Goal: Check status: Check status

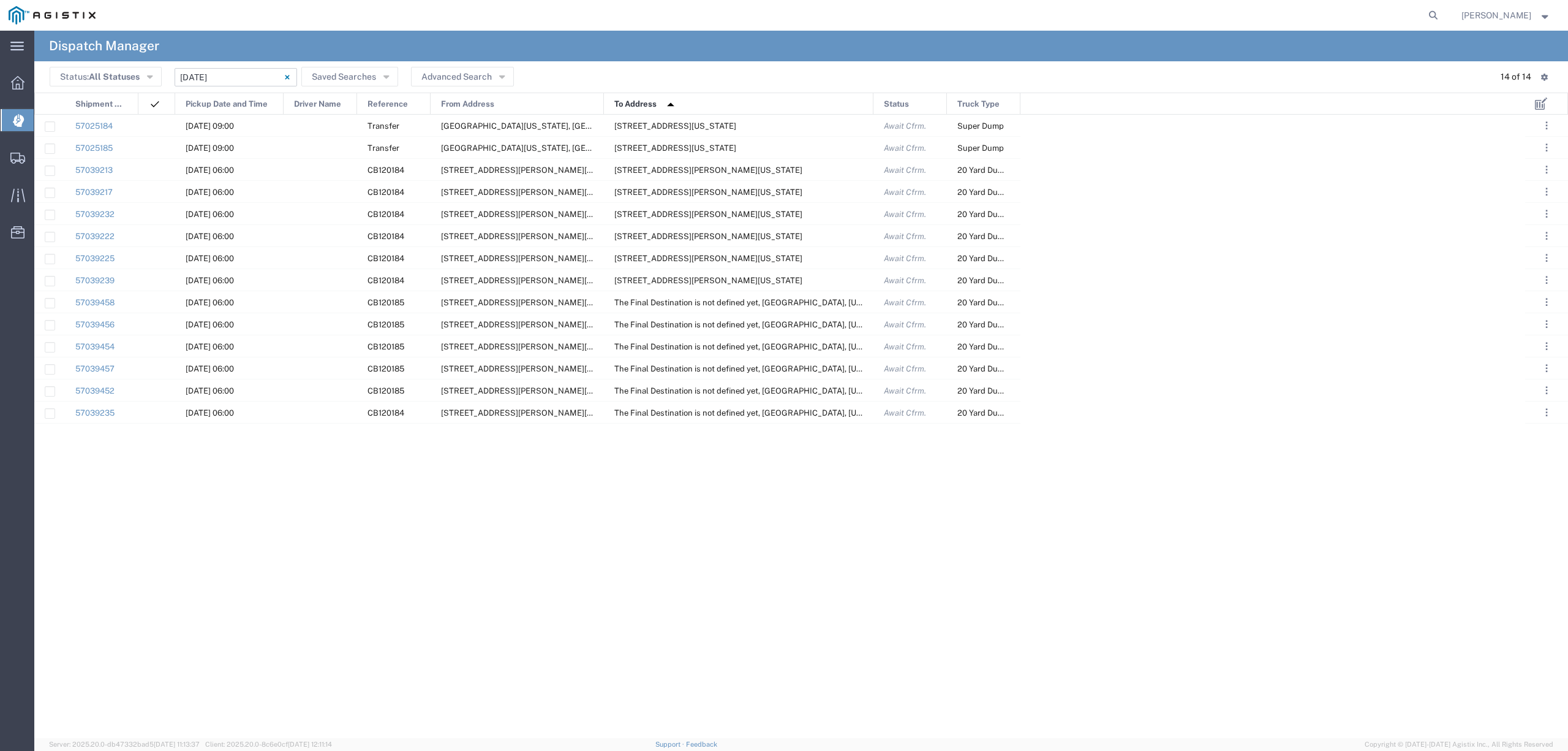
click at [209, 73] on input "10/07/2025 - 10/07/2025" at bounding box center [236, 77] width 123 height 18
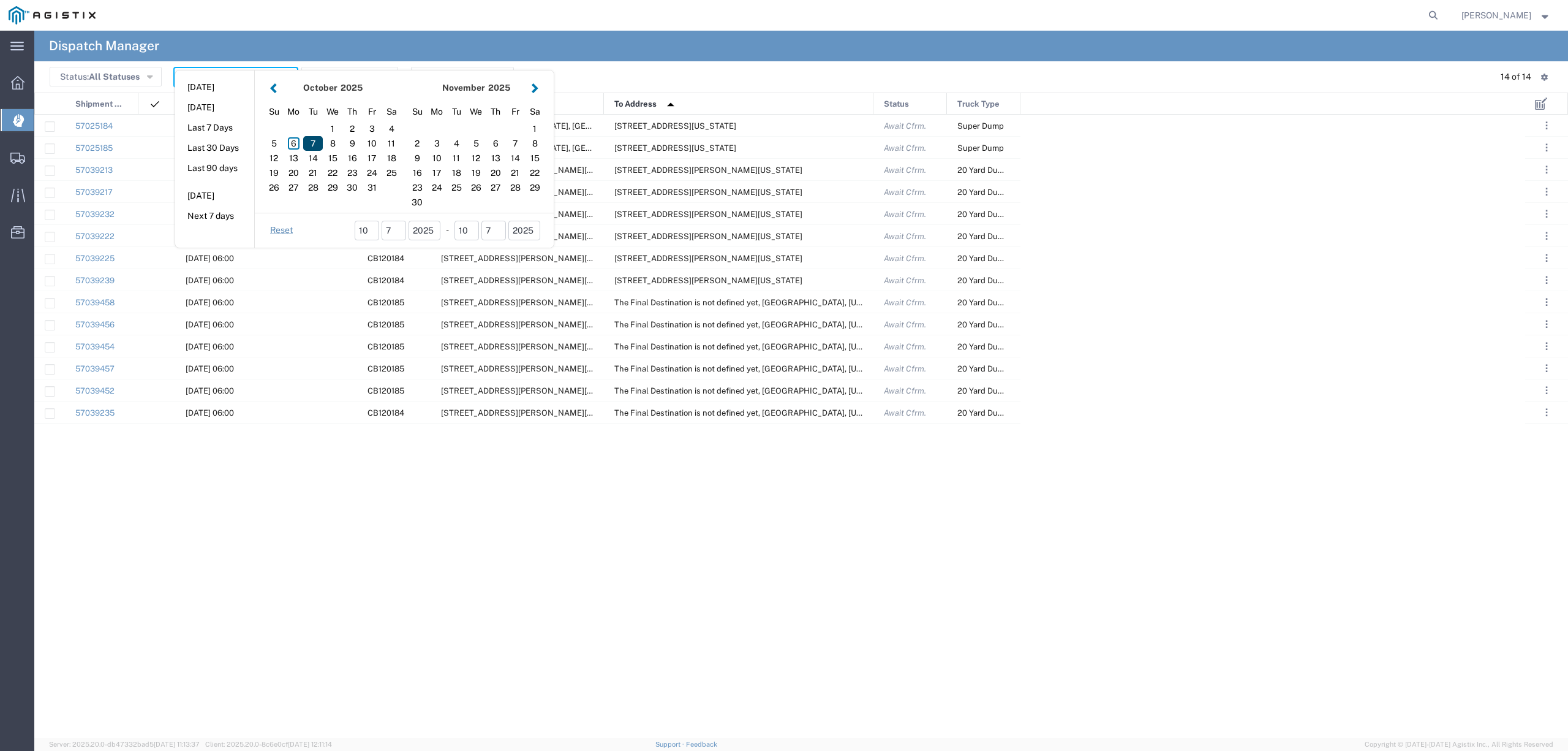
click at [319, 143] on div "7" at bounding box center [313, 143] width 20 height 15
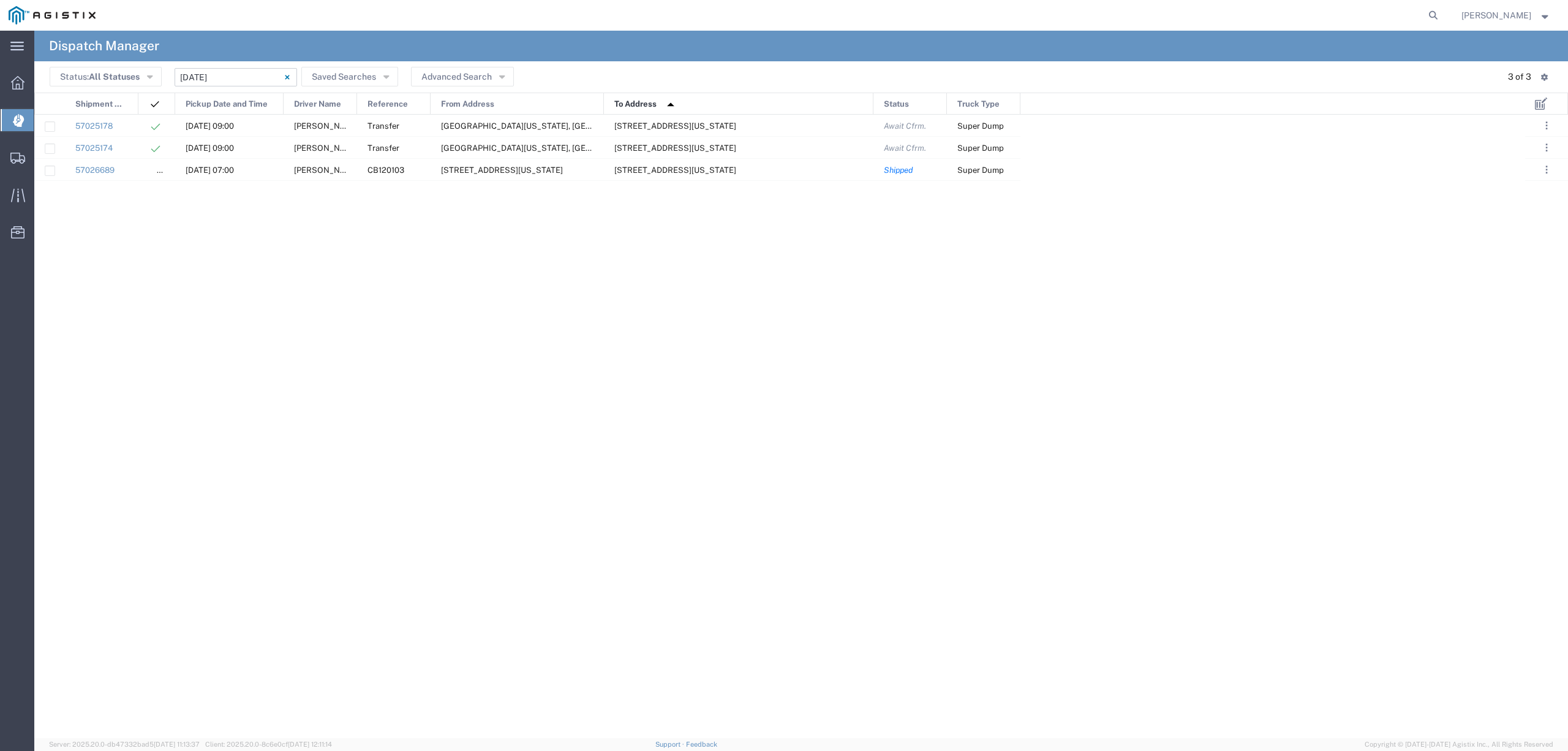
click at [241, 70] on input "10/06/2025 - 10/06/2025" at bounding box center [236, 77] width 123 height 18
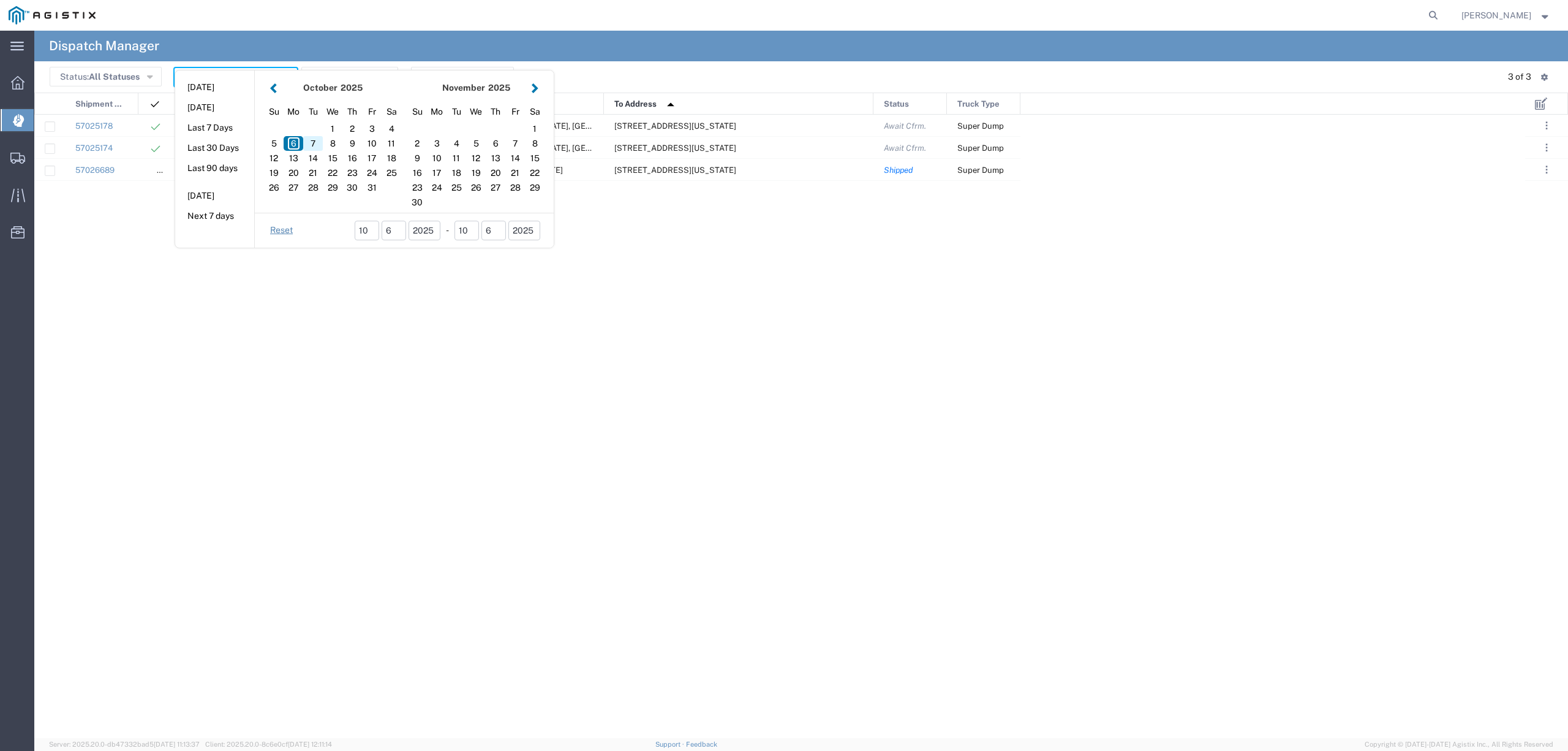
click at [311, 140] on div "7" at bounding box center [313, 143] width 20 height 15
type input "10/07/2025"
type input "10/07/2025 - 10/07/2025"
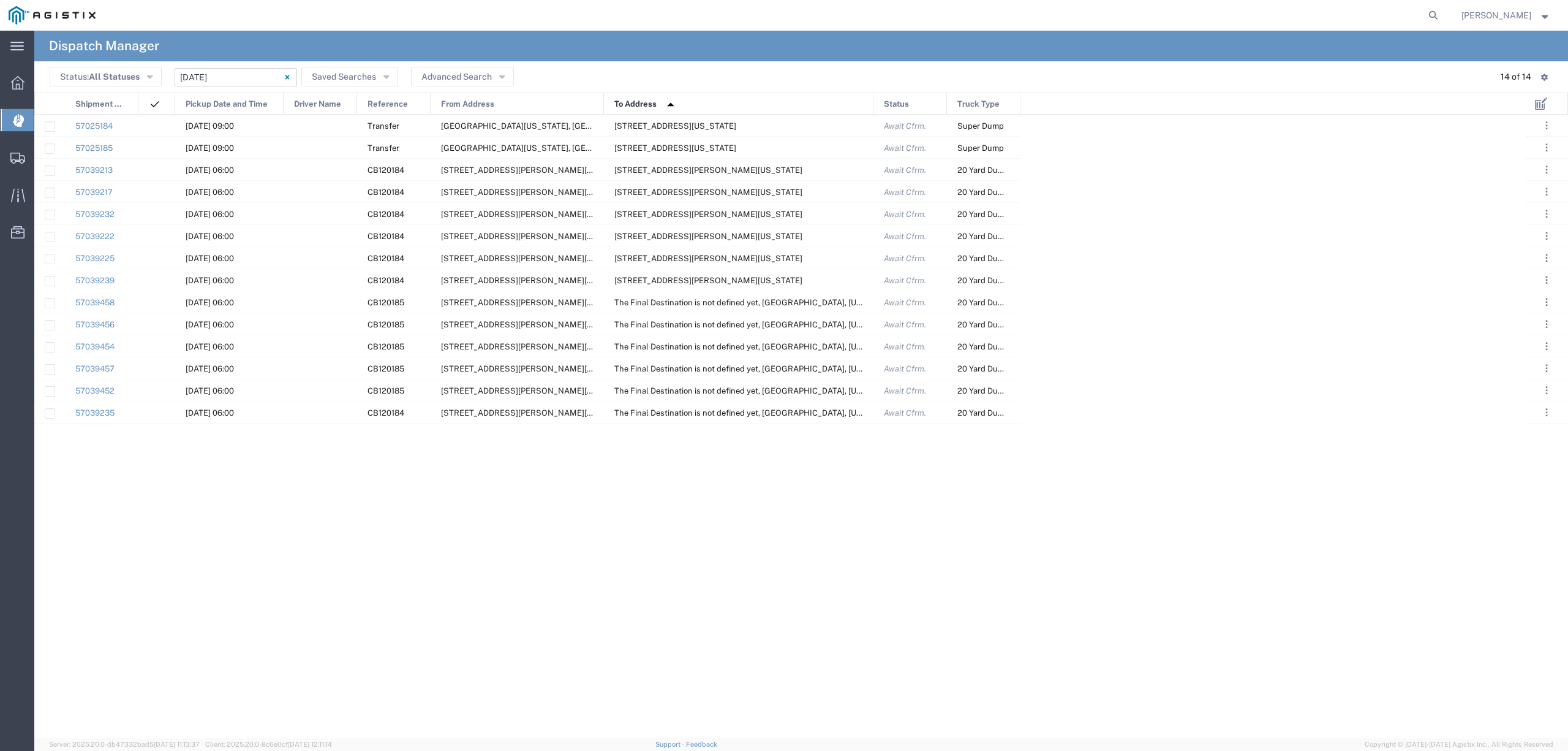
click at [230, 73] on input "[DATE] - [DATE]" at bounding box center [236, 77] width 123 height 18
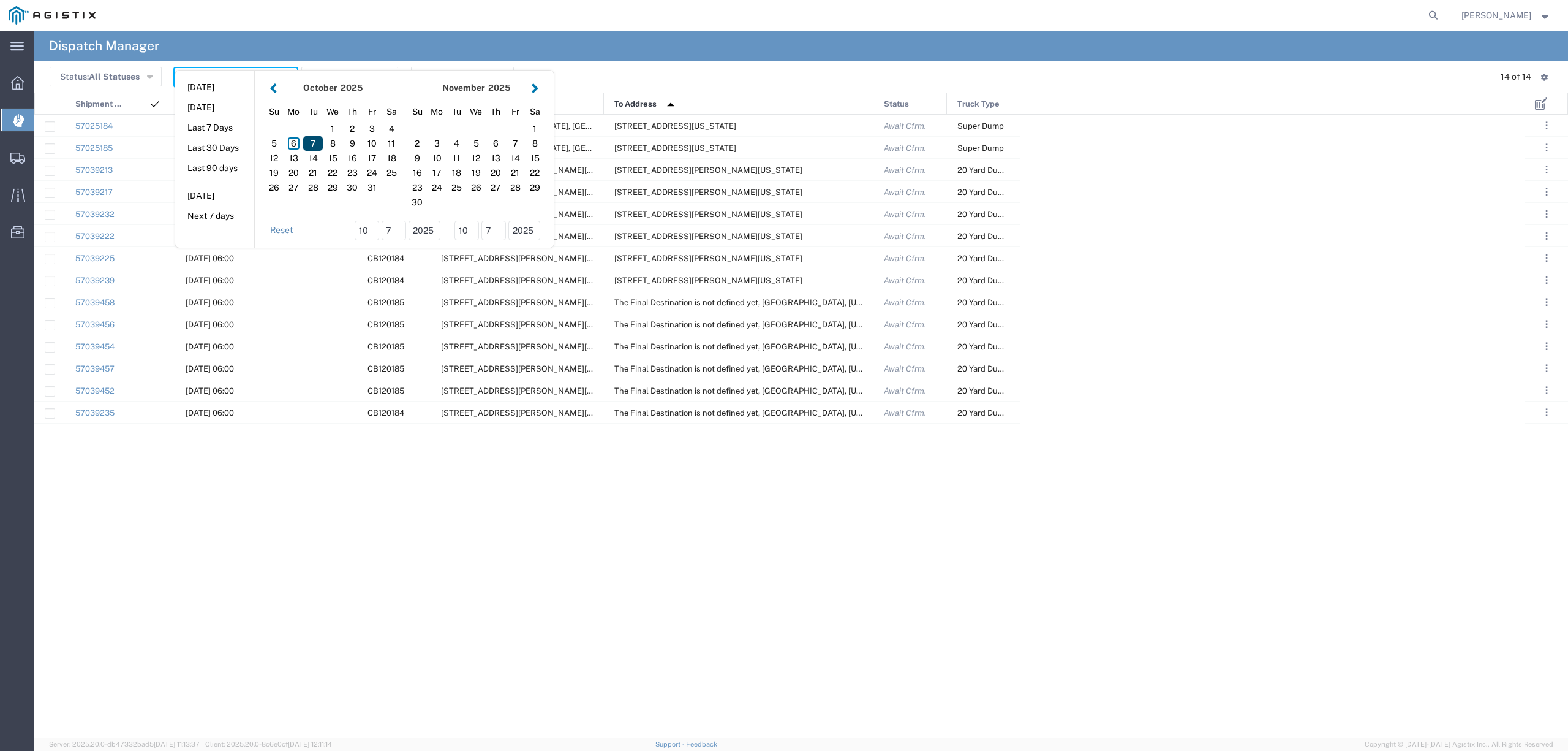
click at [319, 143] on div "7" at bounding box center [313, 143] width 20 height 15
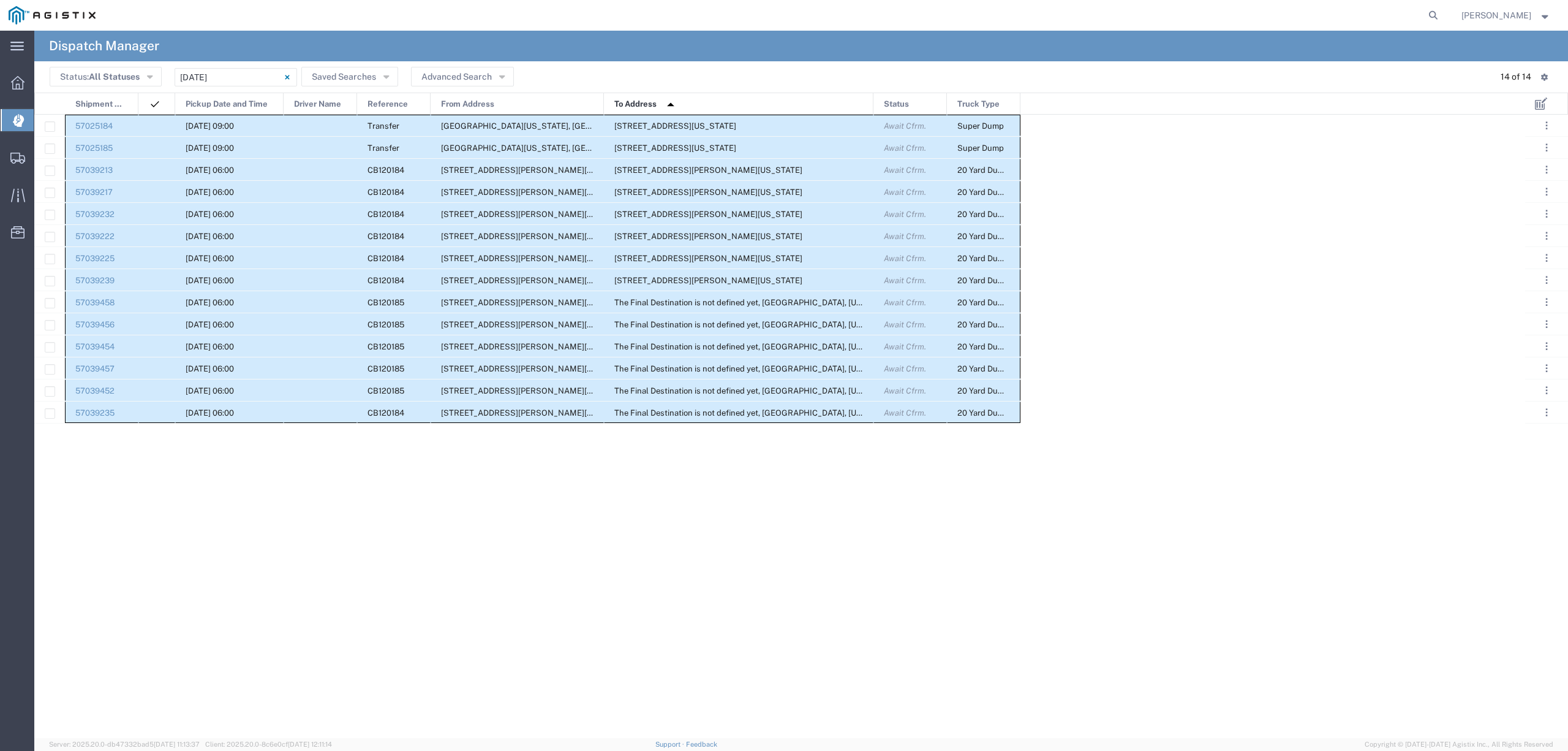
drag, startPoint x: 91, startPoint y: 119, endPoint x: 993, endPoint y: 422, distance: 951.5
click at [993, 422] on div "57025184 10/07/2025, 09:00 Transfer Clinton Ave & Locan Ave, Fresno, California…" at bounding box center [527, 269] width 987 height 309
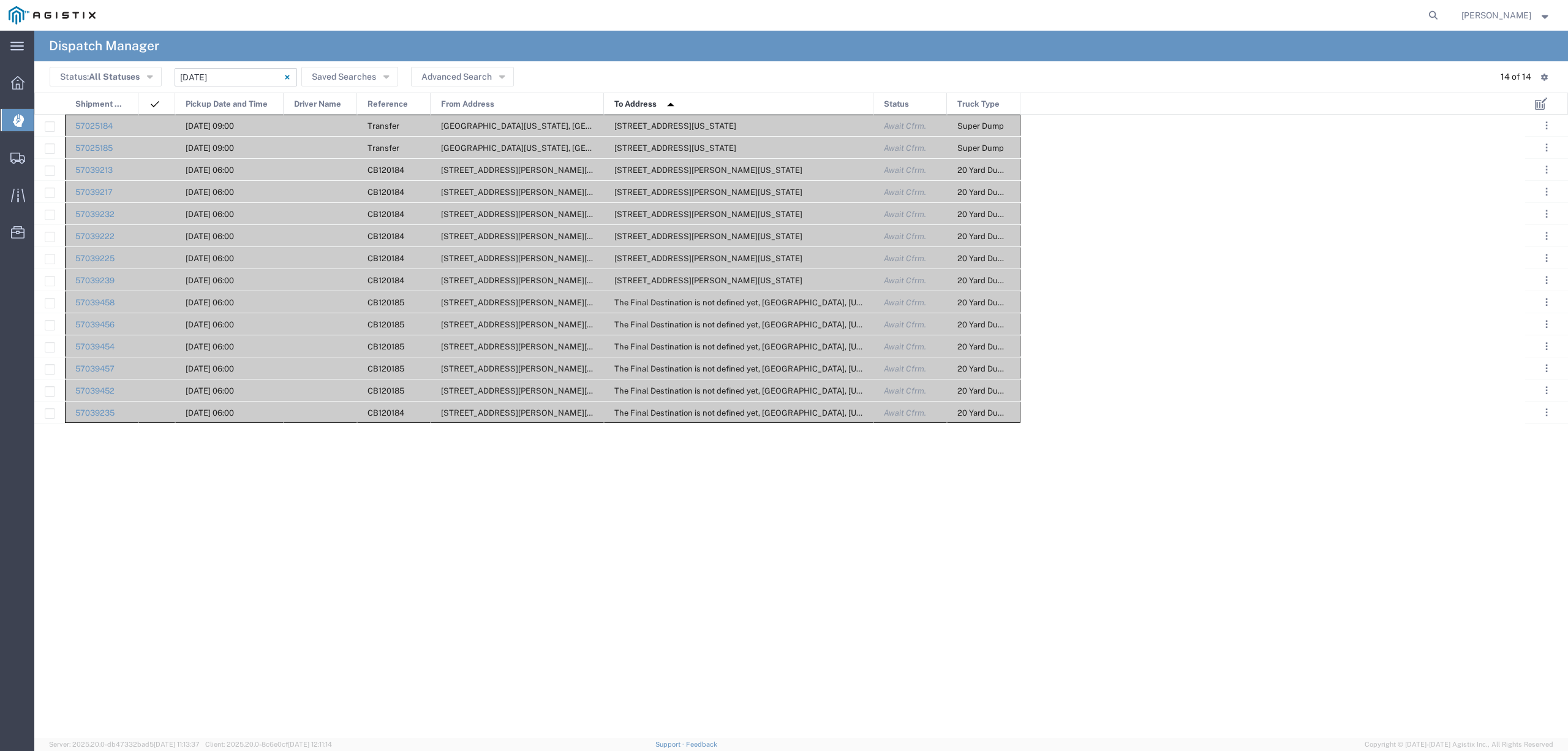
click at [212, 72] on input "[DATE] - [DATE]" at bounding box center [236, 77] width 123 height 18
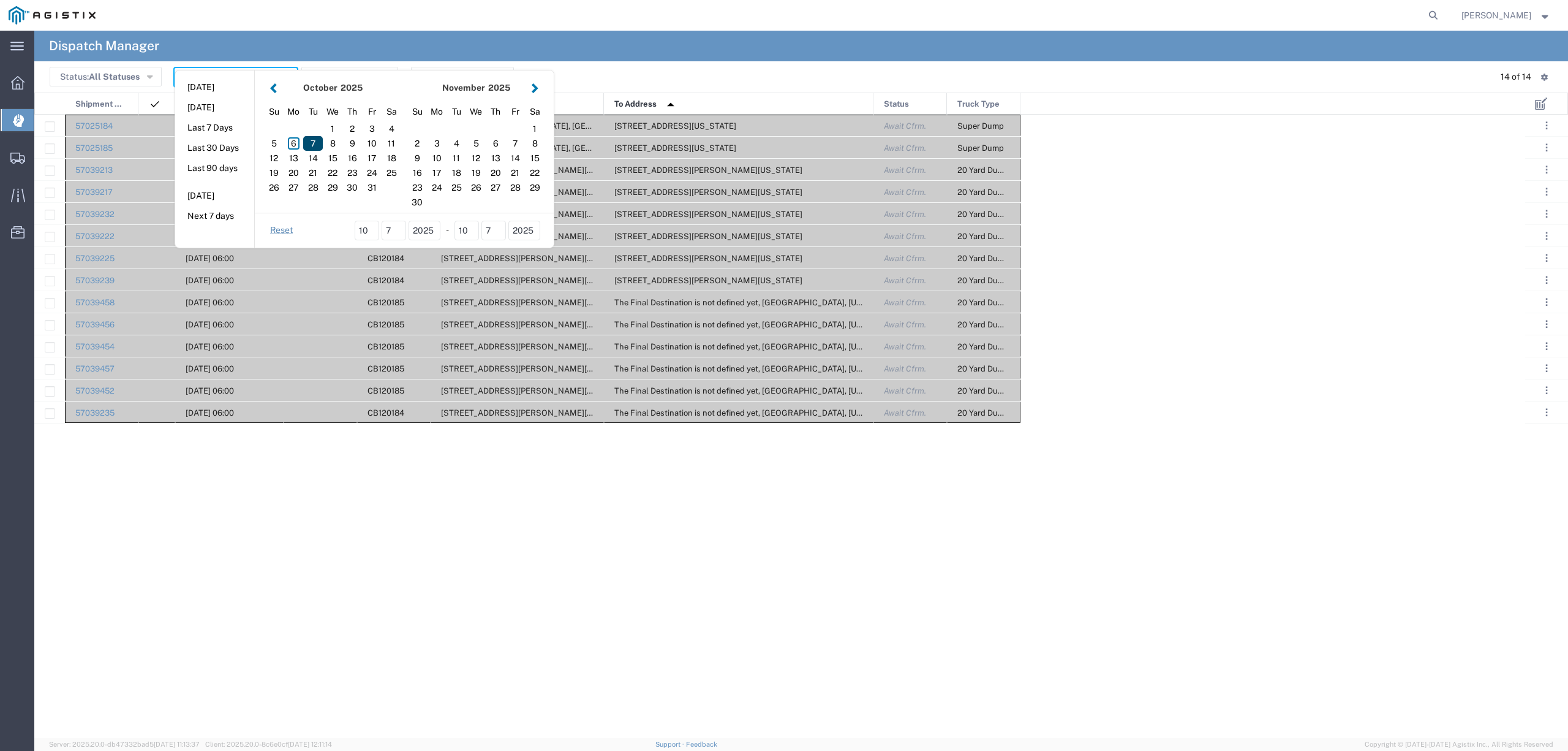
click at [319, 137] on div "7" at bounding box center [313, 143] width 20 height 15
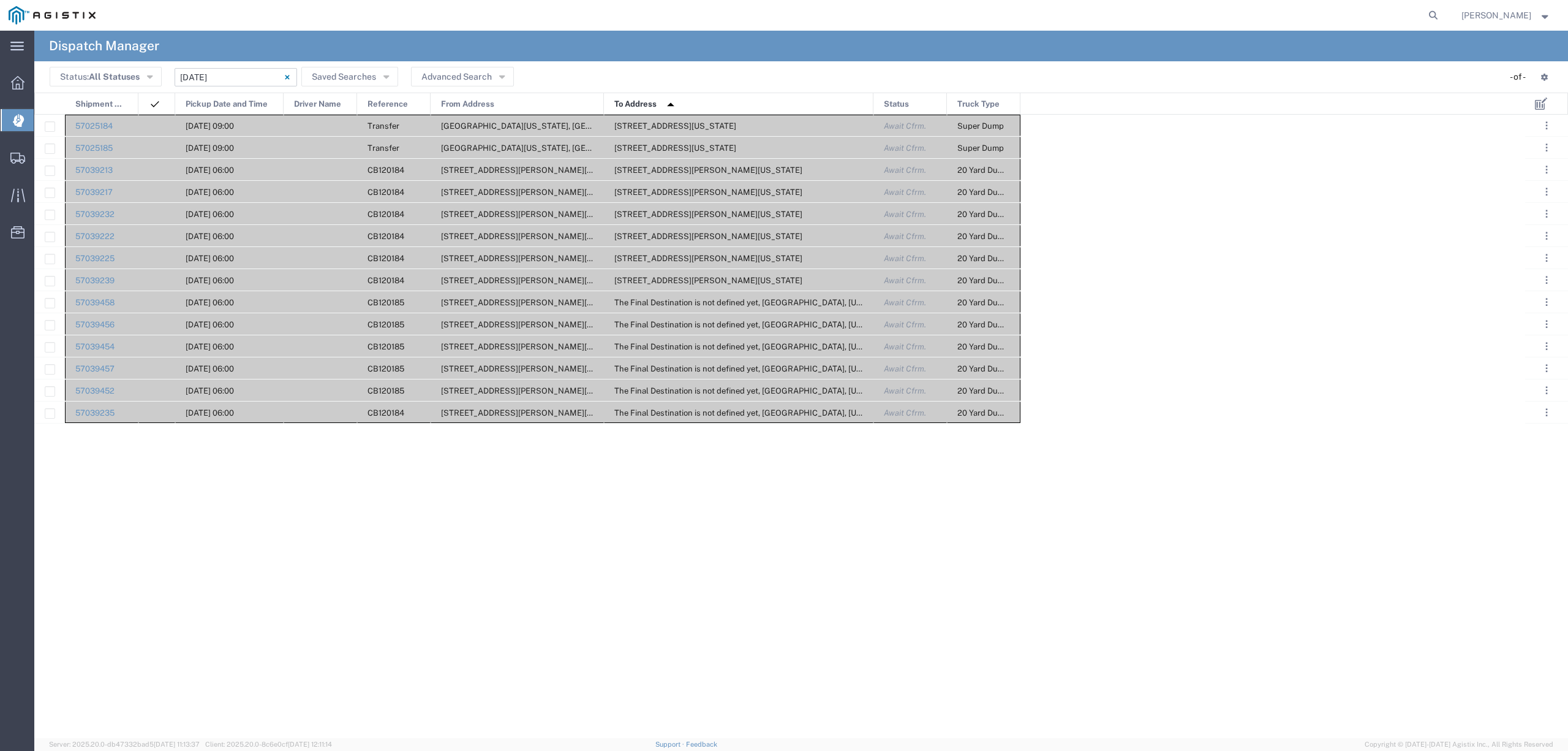
click at [226, 80] on input "[DATE] - [DATE]" at bounding box center [236, 77] width 123 height 18
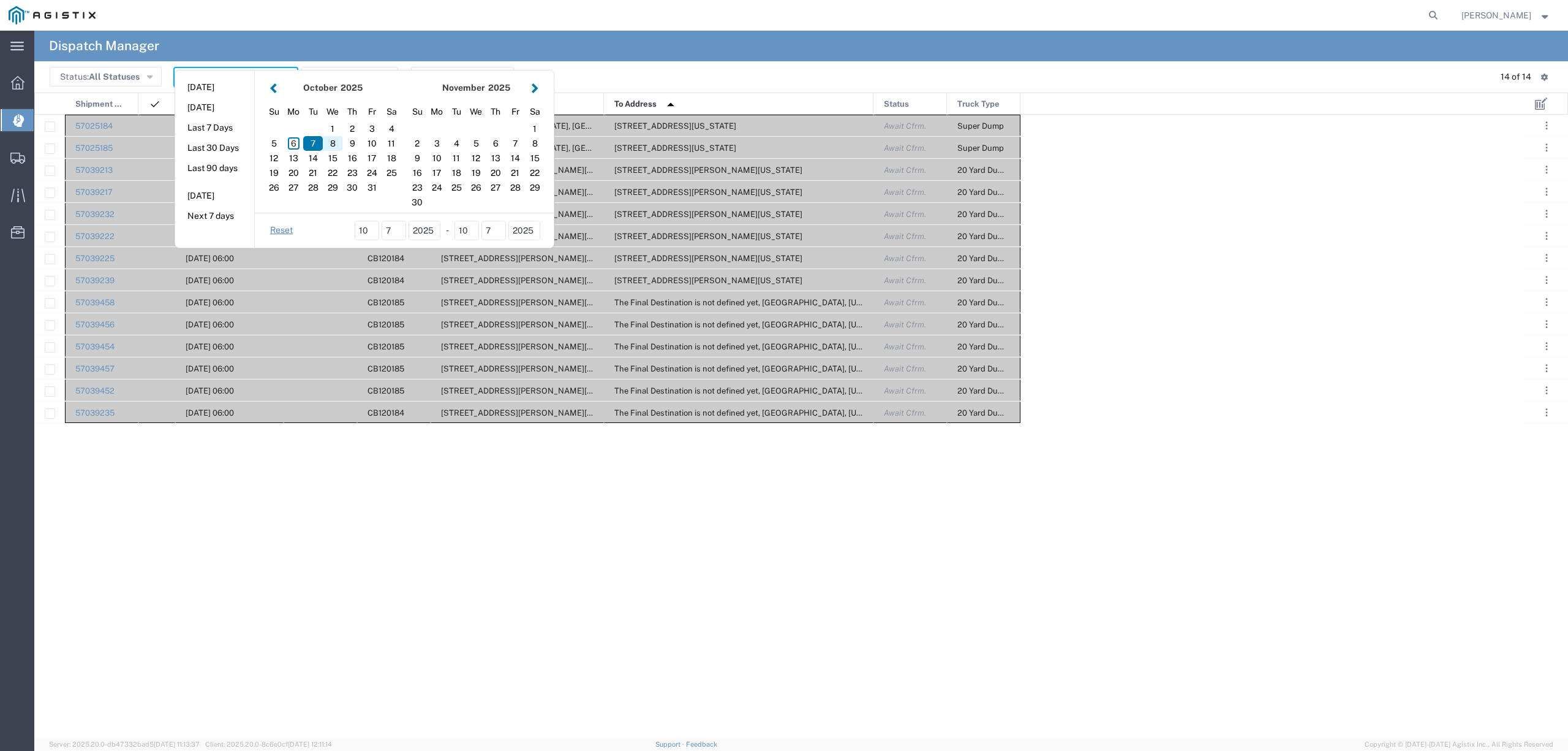
click at [329, 147] on div "8" at bounding box center [332, 143] width 20 height 15
click at [330, 147] on div "8" at bounding box center [332, 143] width 20 height 15
type input "[DATE]"
type input "[DATE] - [DATE]"
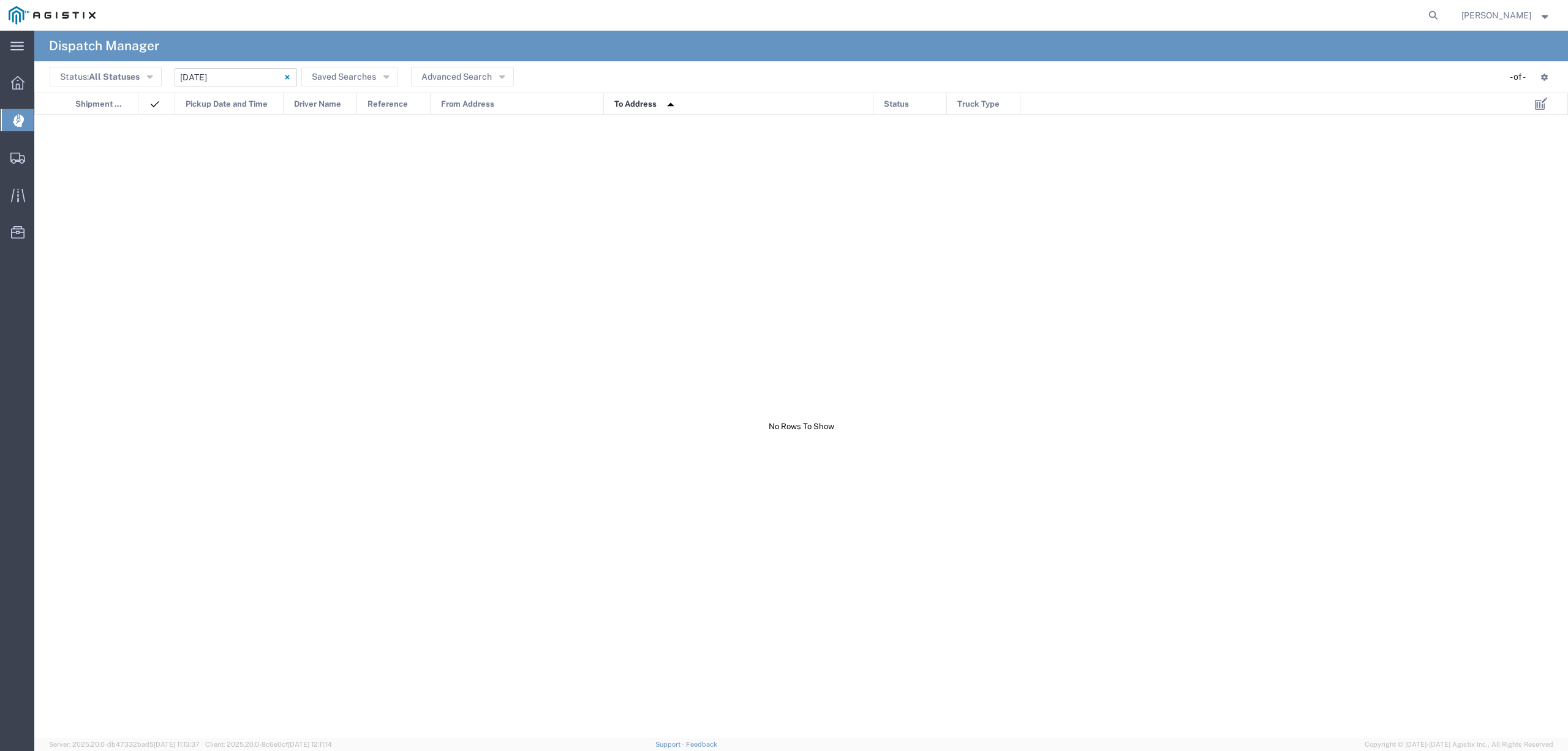
click at [229, 79] on input "[DATE] - [DATE]" at bounding box center [236, 77] width 123 height 18
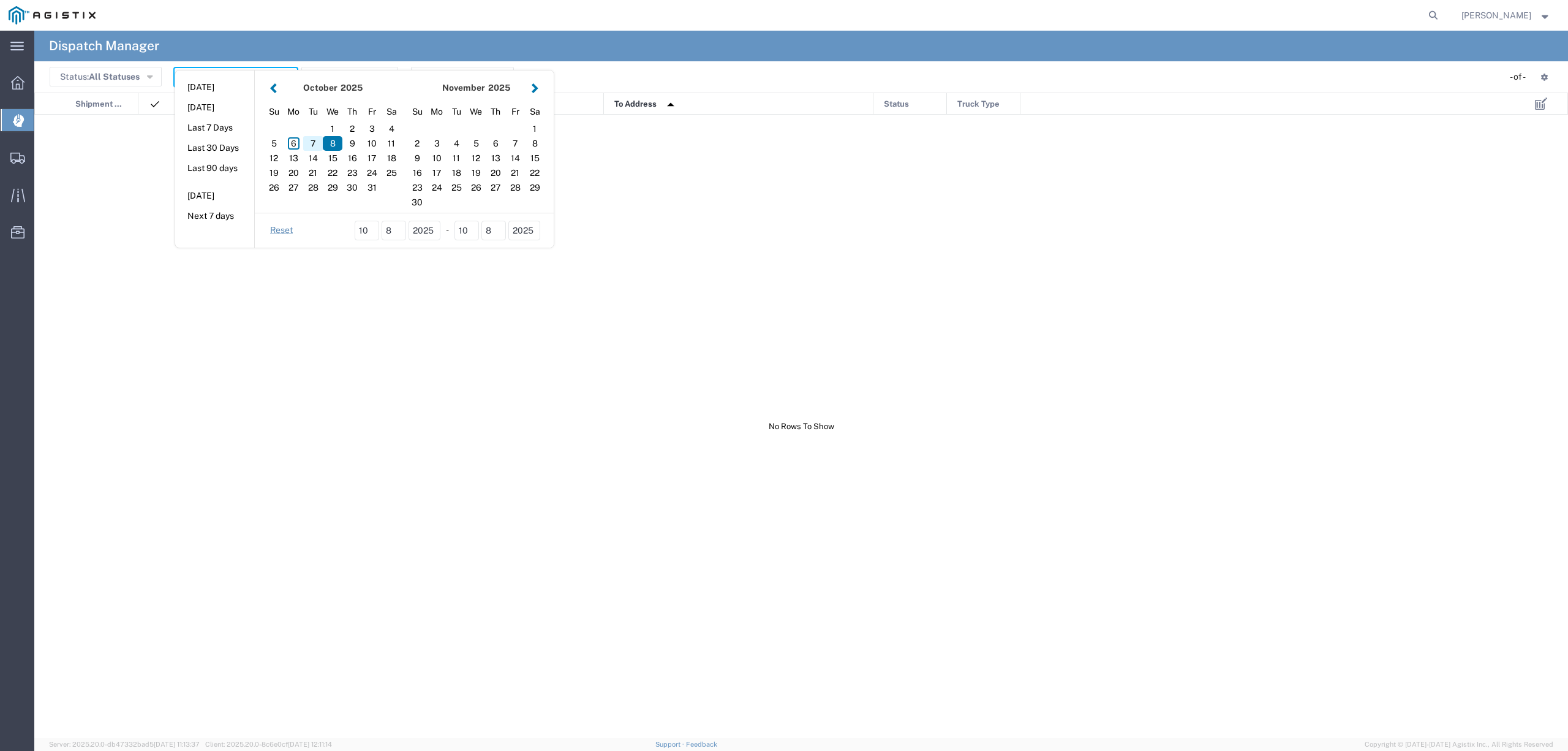
click at [314, 148] on div "7" at bounding box center [313, 143] width 20 height 15
click at [316, 147] on div "7" at bounding box center [313, 143] width 20 height 15
type input "[DATE]"
type input "[DATE] - [DATE]"
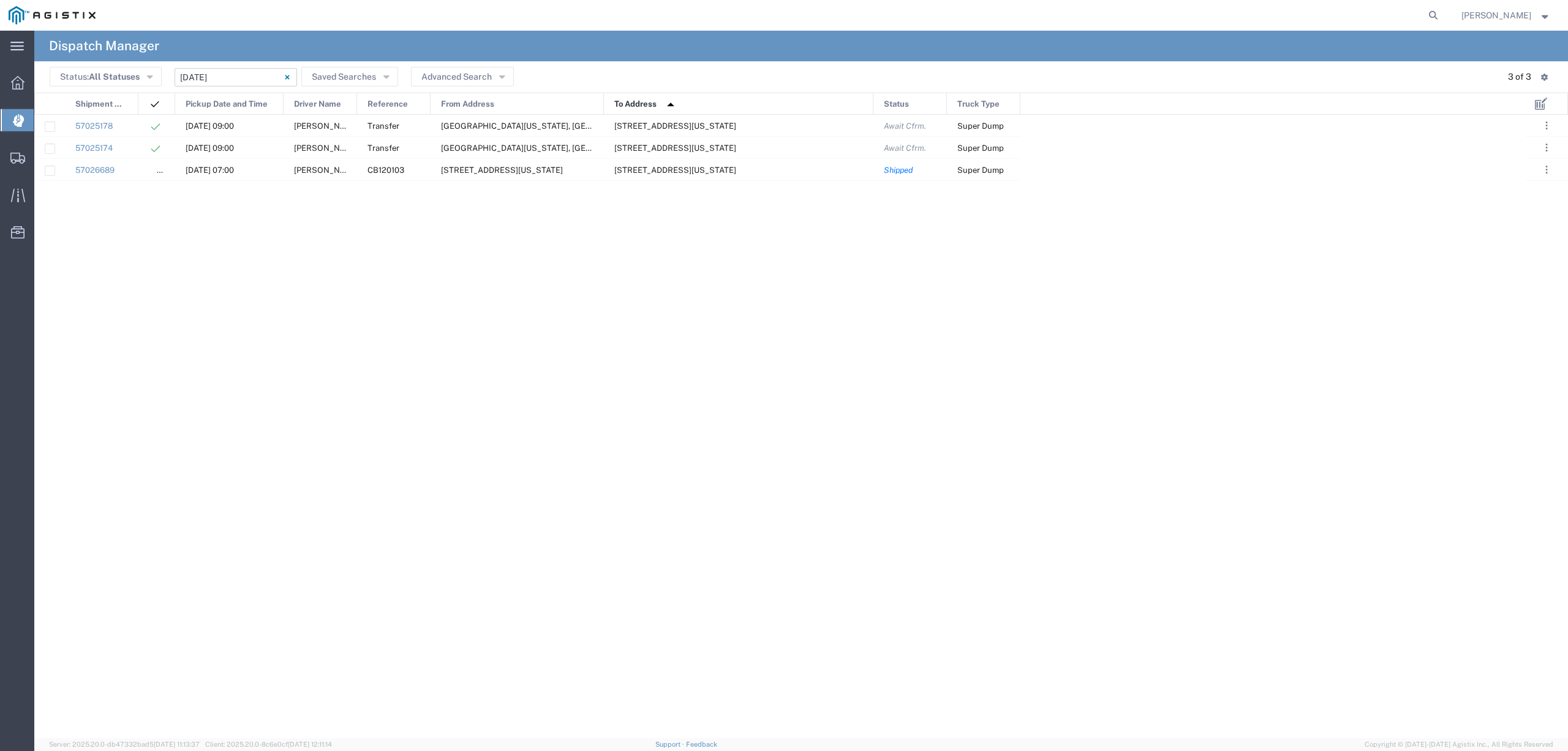
click at [224, 76] on input "10/06/2025 - 10/06/2025" at bounding box center [236, 77] width 123 height 18
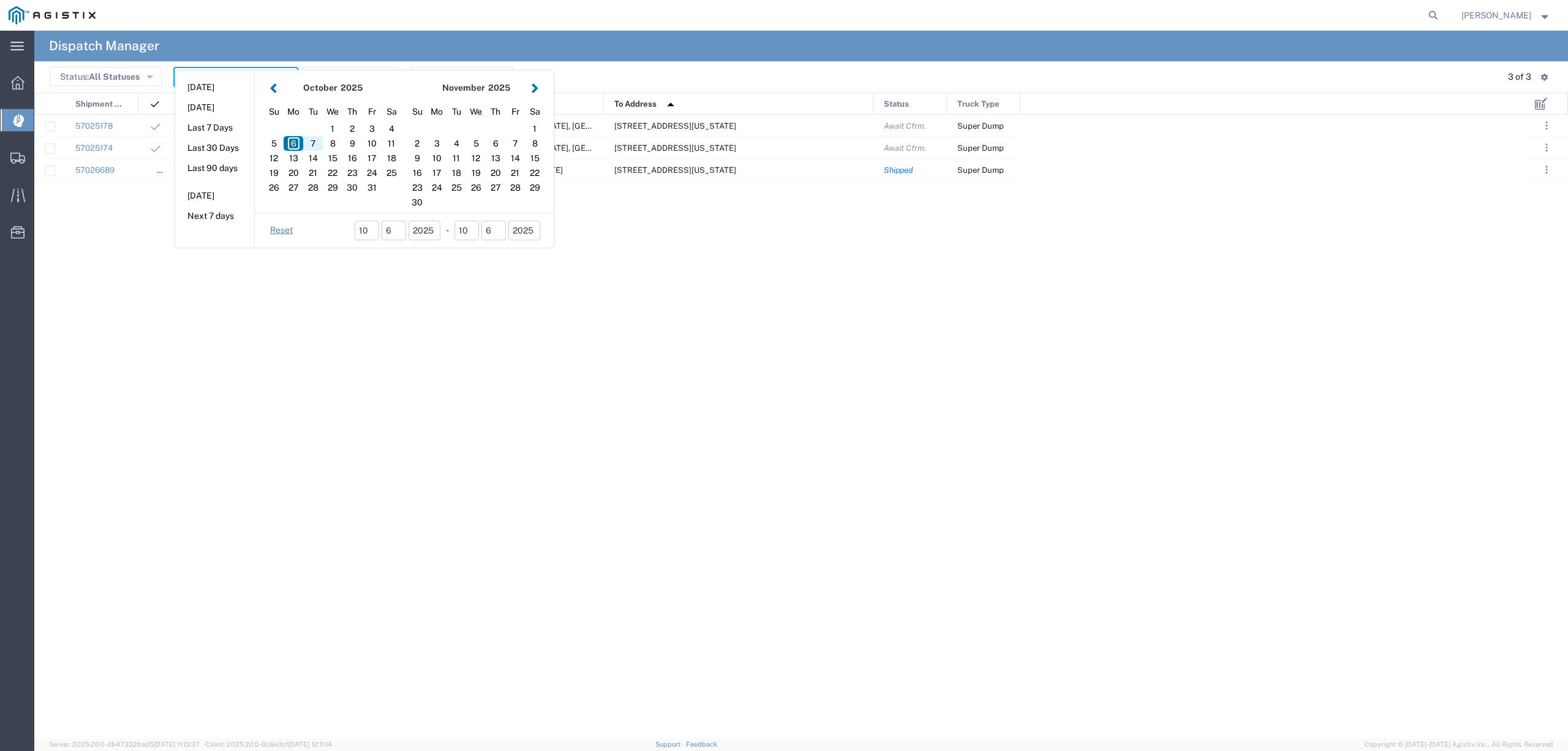
click at [314, 136] on div "7" at bounding box center [313, 143] width 20 height 15
type input "[DATE]"
type input "[DATE] - [DATE]"
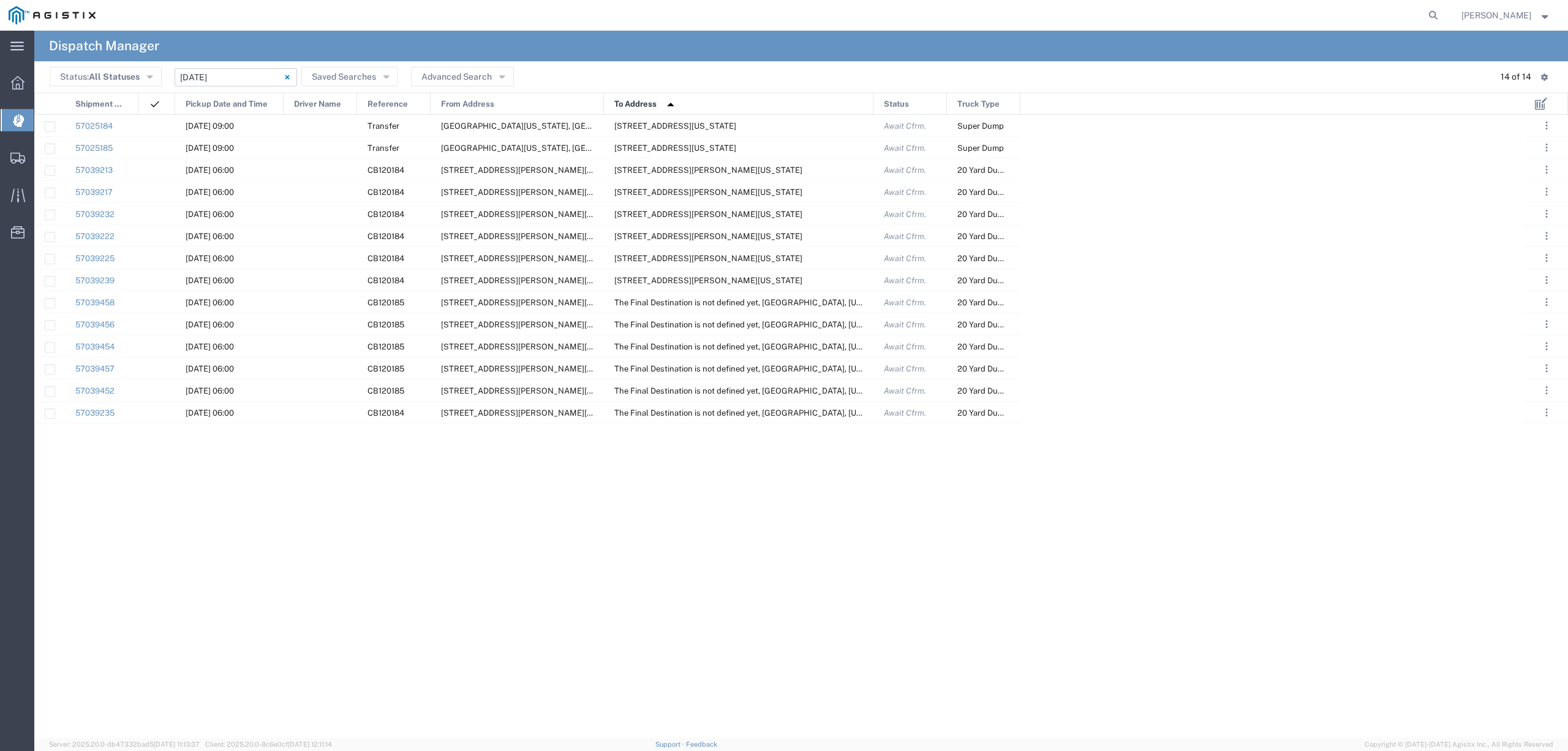
click at [192, 71] on input "[DATE] - [DATE]" at bounding box center [236, 77] width 123 height 18
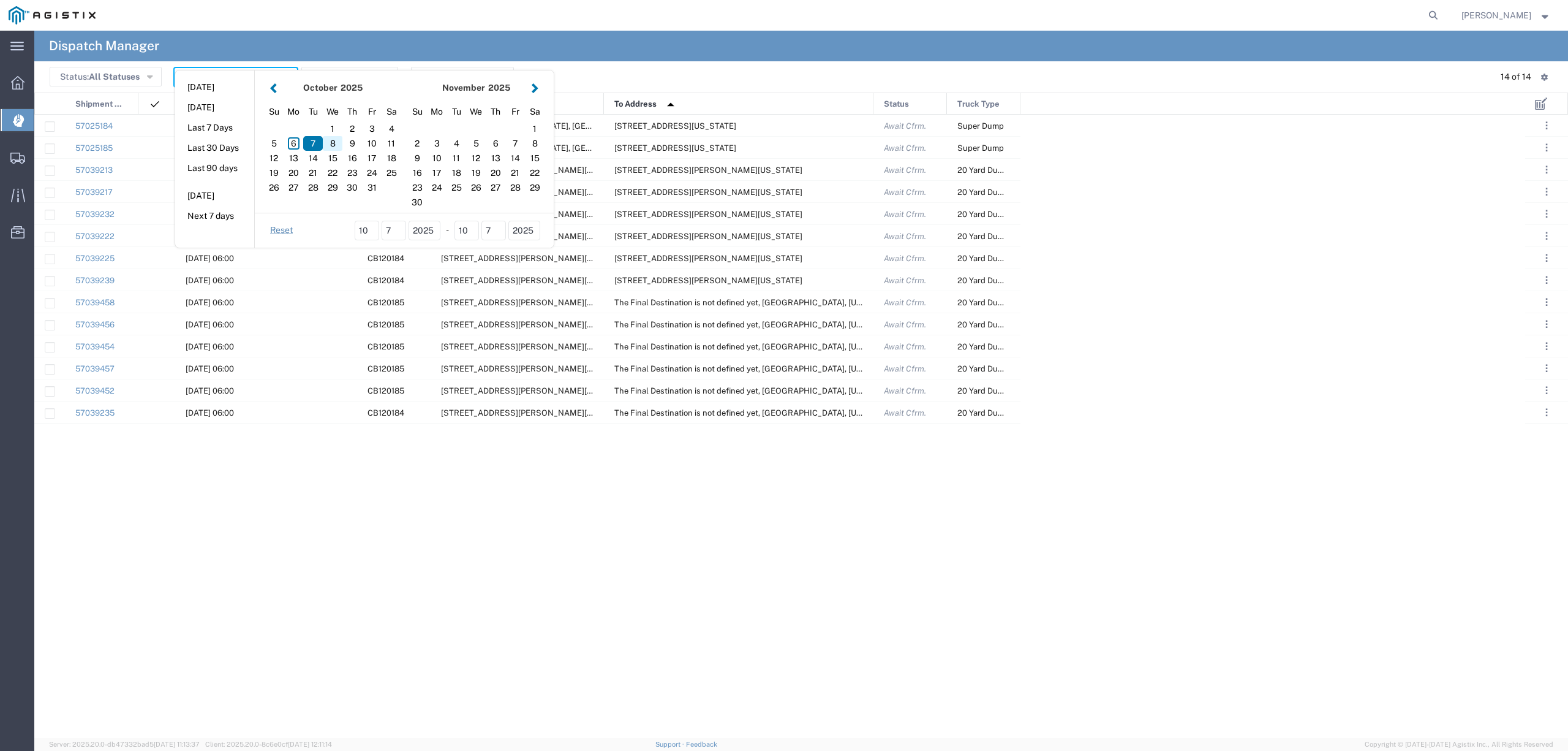
click at [330, 145] on div "8" at bounding box center [332, 143] width 20 height 15
type input "[DATE]"
type input "[DATE] - [DATE]"
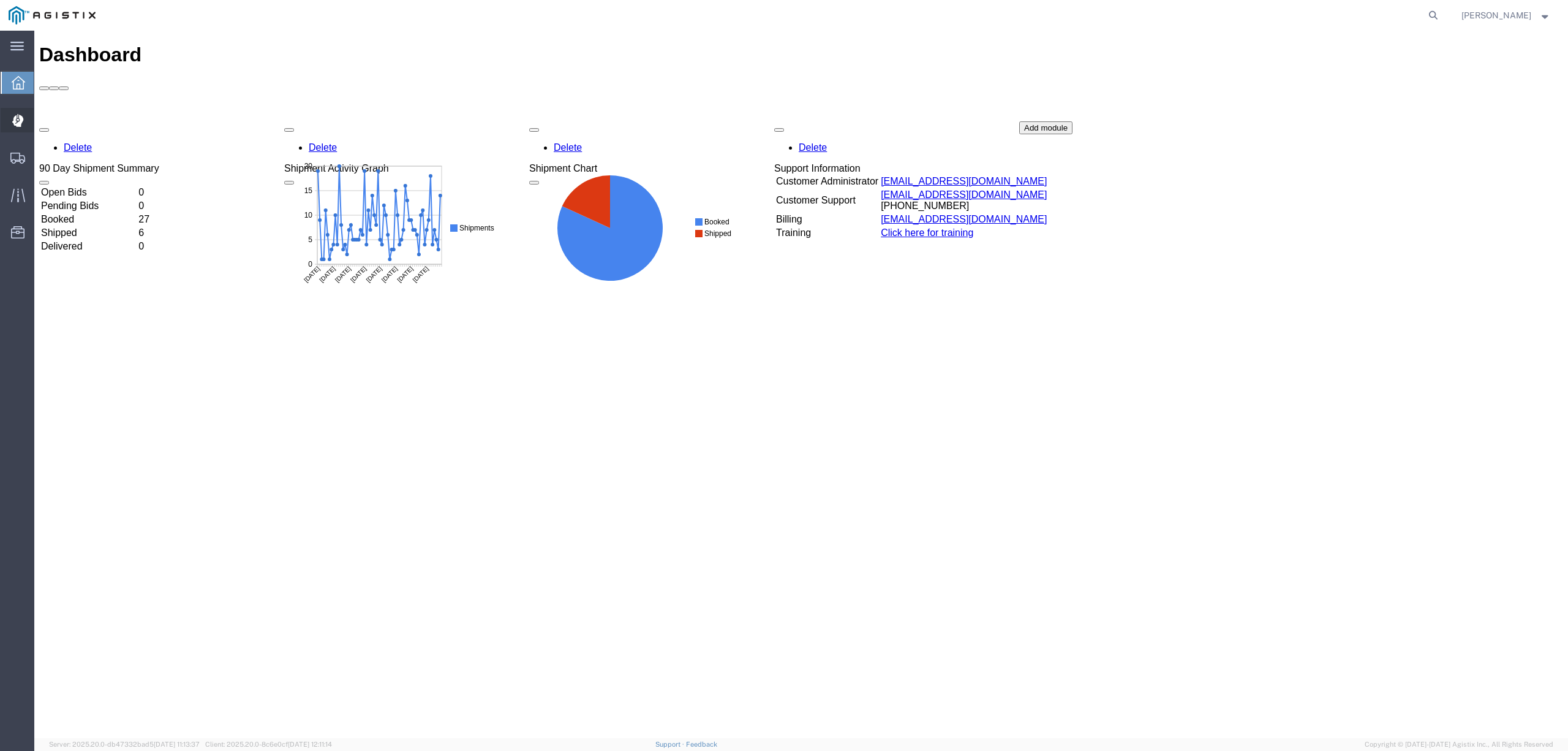
click at [42, 121] on span "Dispatch Manager" at bounding box center [38, 121] width 9 height 25
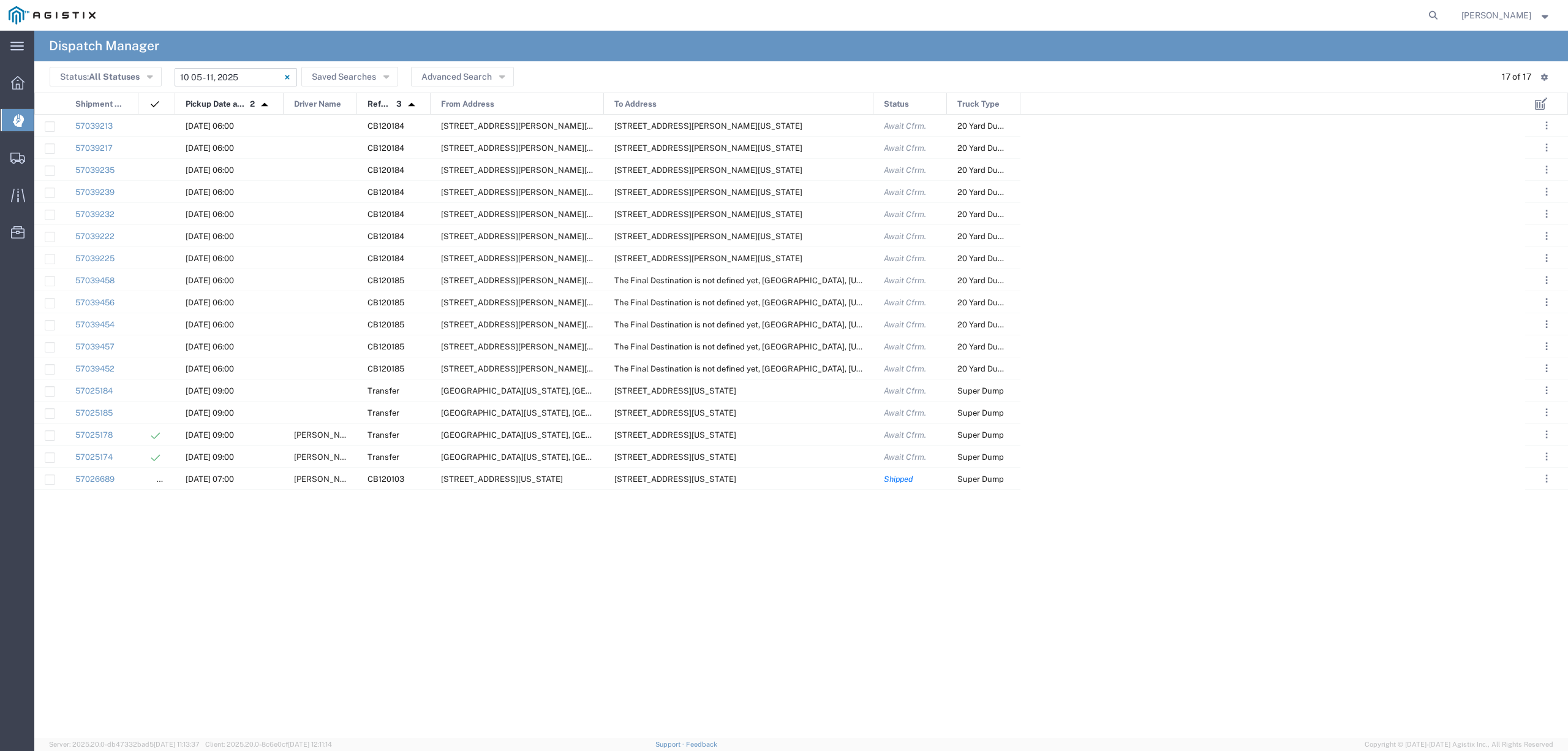
click at [212, 77] on input "10/05/2025 - 10/11/2025" at bounding box center [236, 77] width 123 height 18
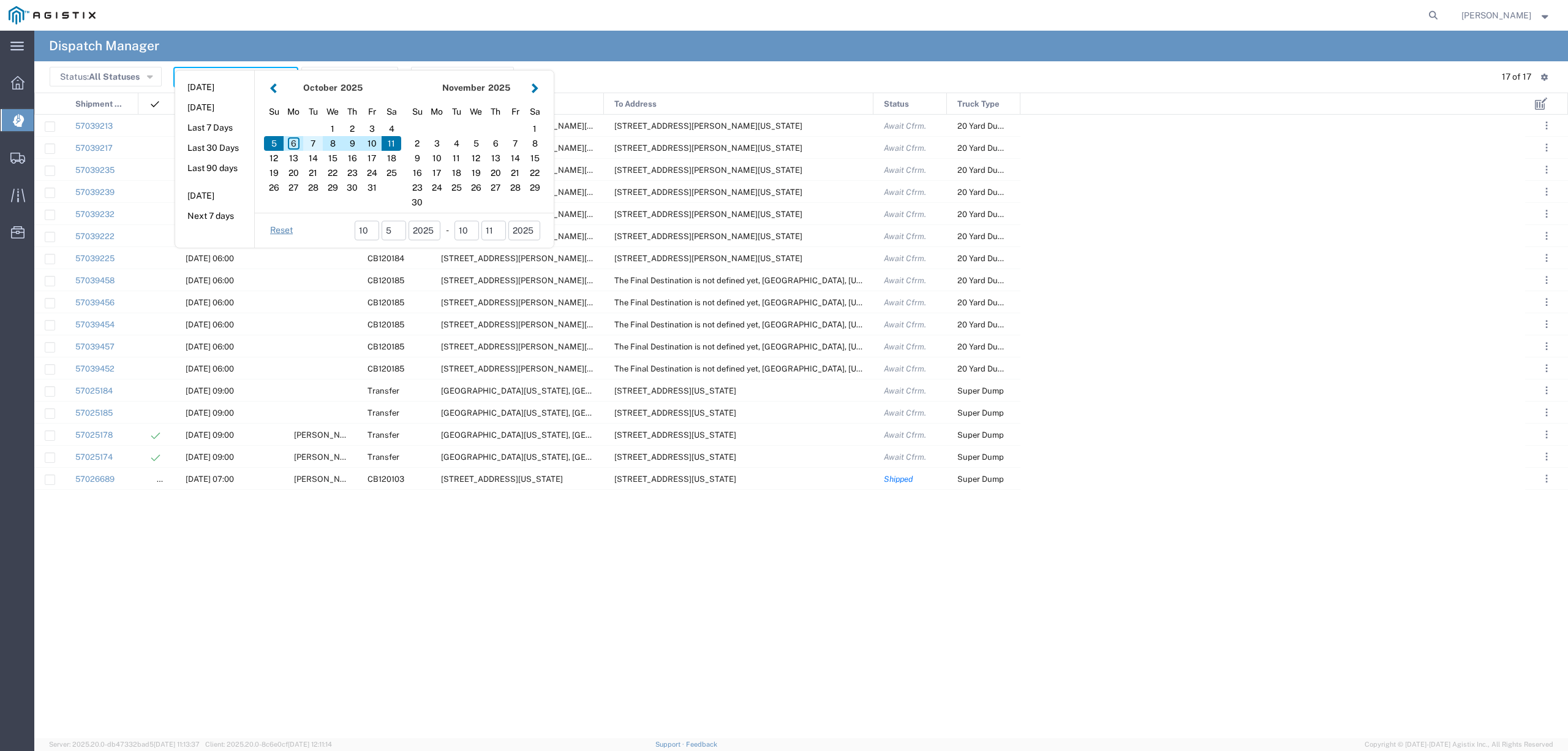
click at [315, 139] on div "7" at bounding box center [313, 143] width 20 height 15
type input "[DATE]"
type input "[DATE] - [DATE]"
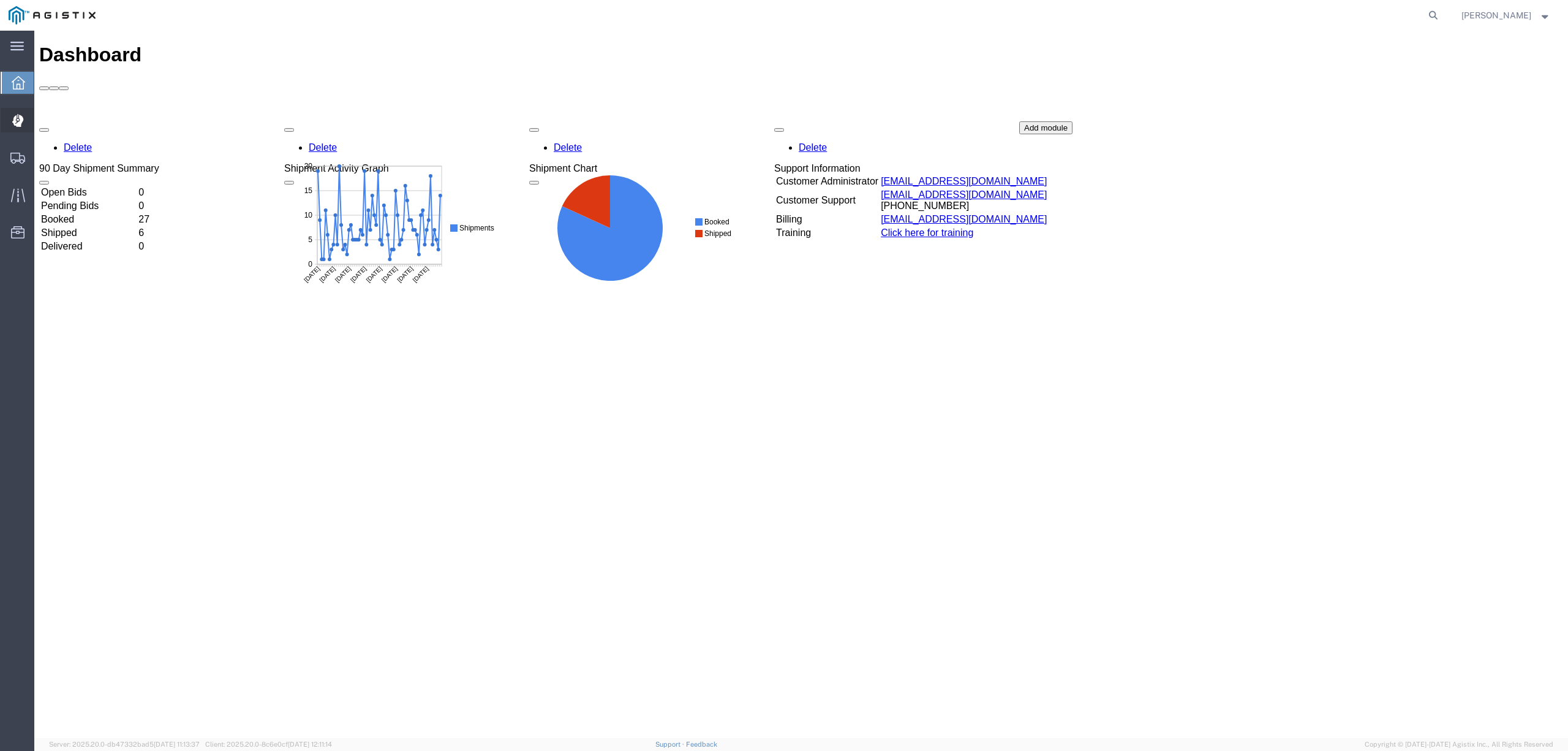
click at [42, 120] on span "Dispatch Manager" at bounding box center [38, 121] width 9 height 25
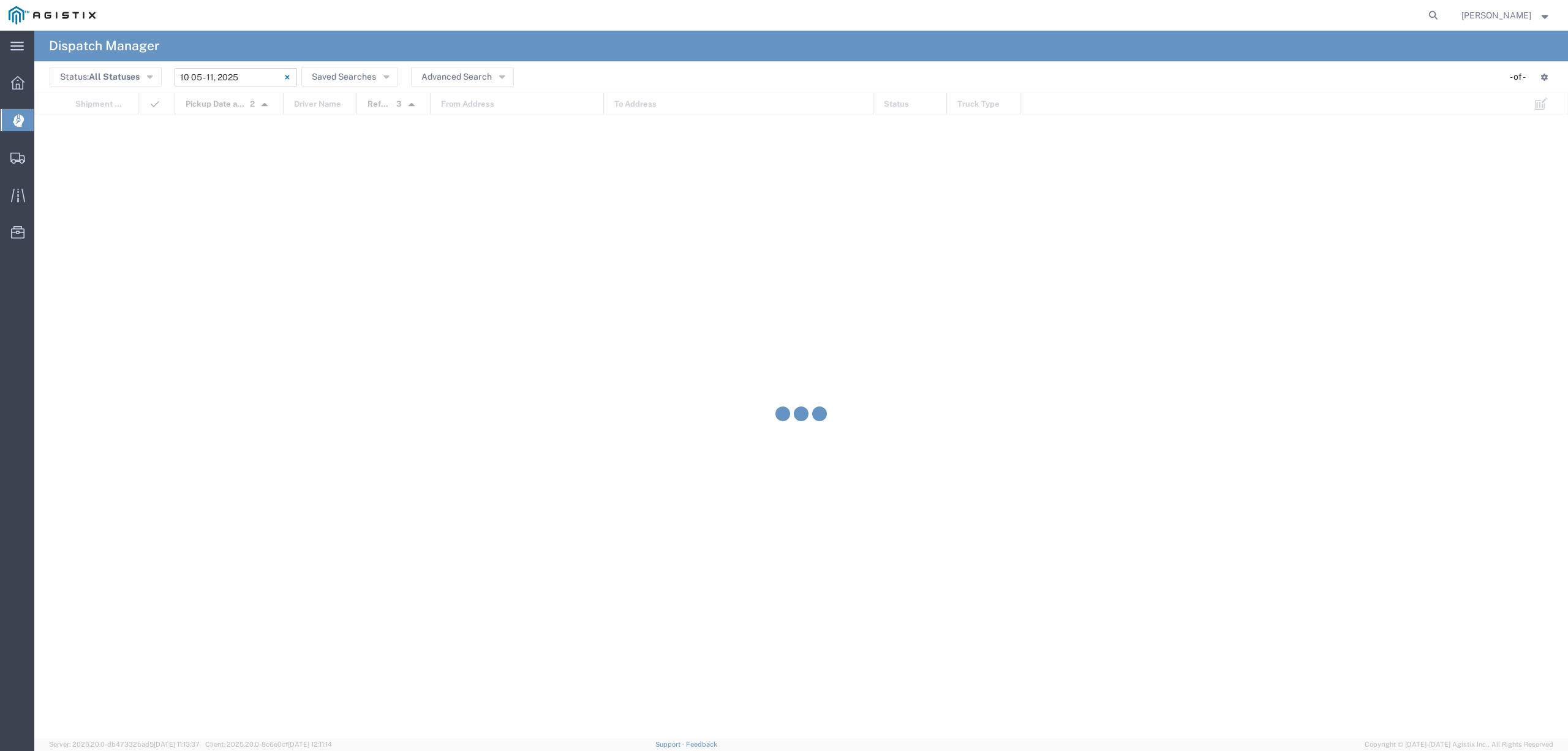
click at [214, 73] on input "[DATE] - [DATE]" at bounding box center [236, 77] width 123 height 18
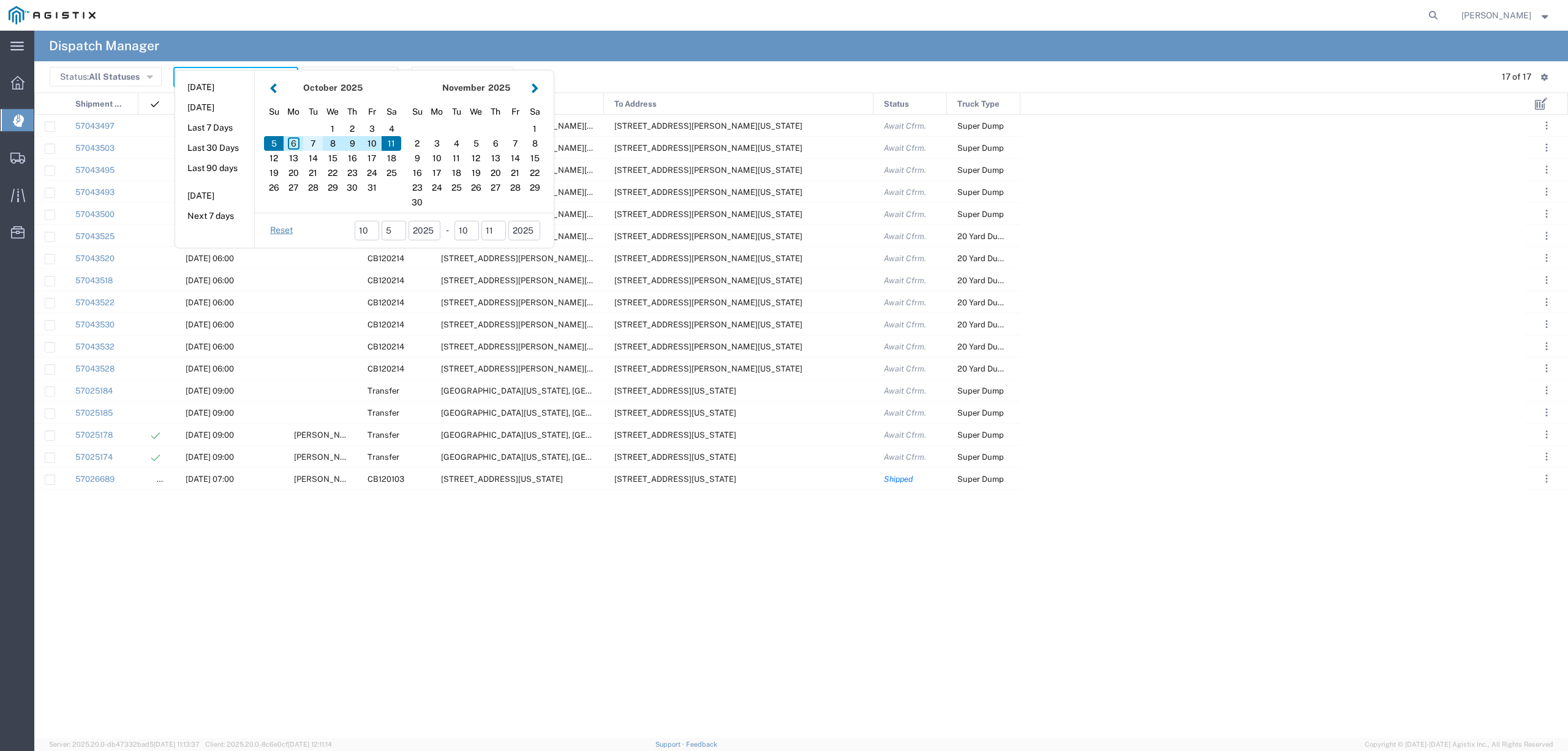
click at [308, 146] on div "7" at bounding box center [313, 143] width 20 height 15
type input "[DATE]"
type input "[DATE] - [DATE]"
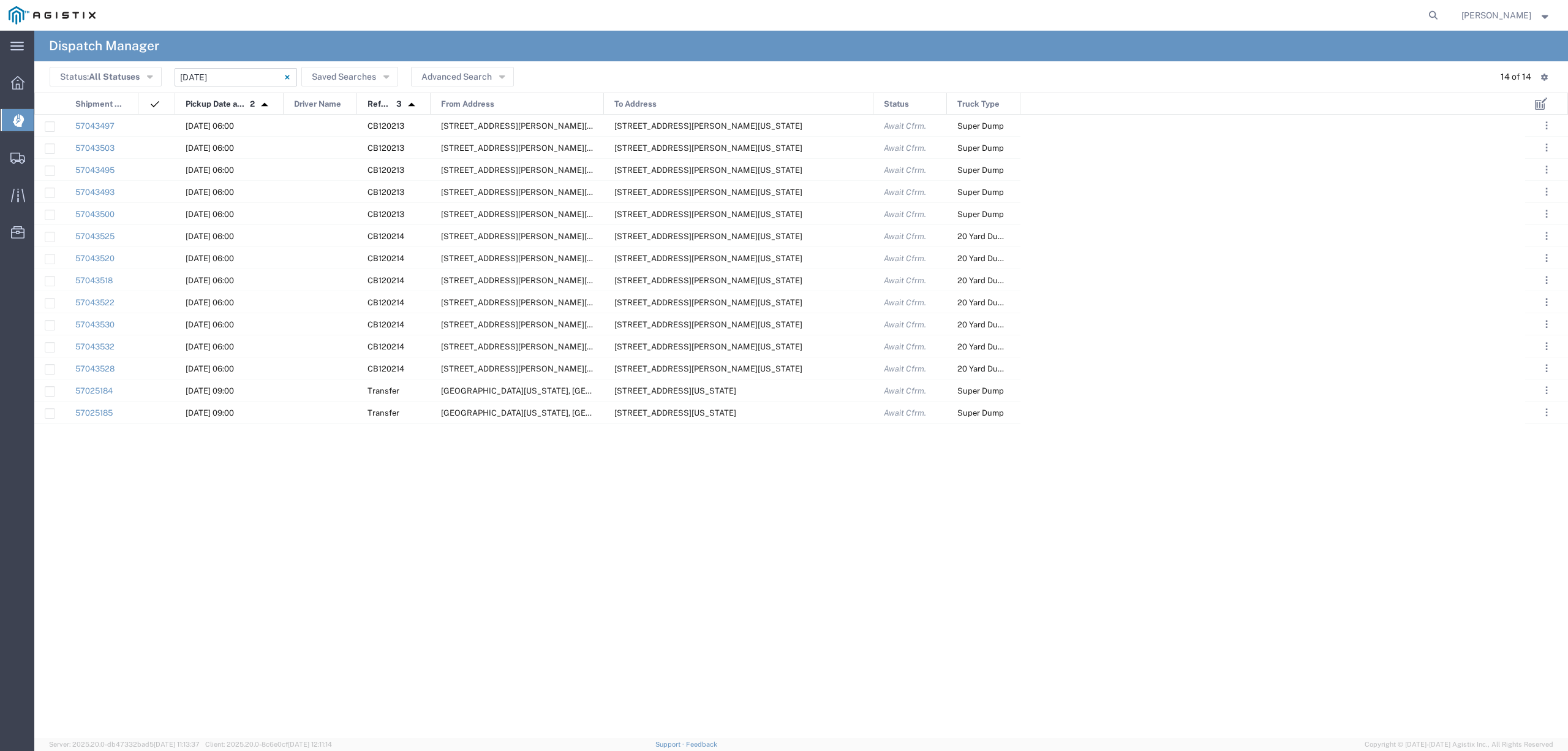
click at [195, 75] on input "[DATE] - [DATE]" at bounding box center [236, 77] width 123 height 18
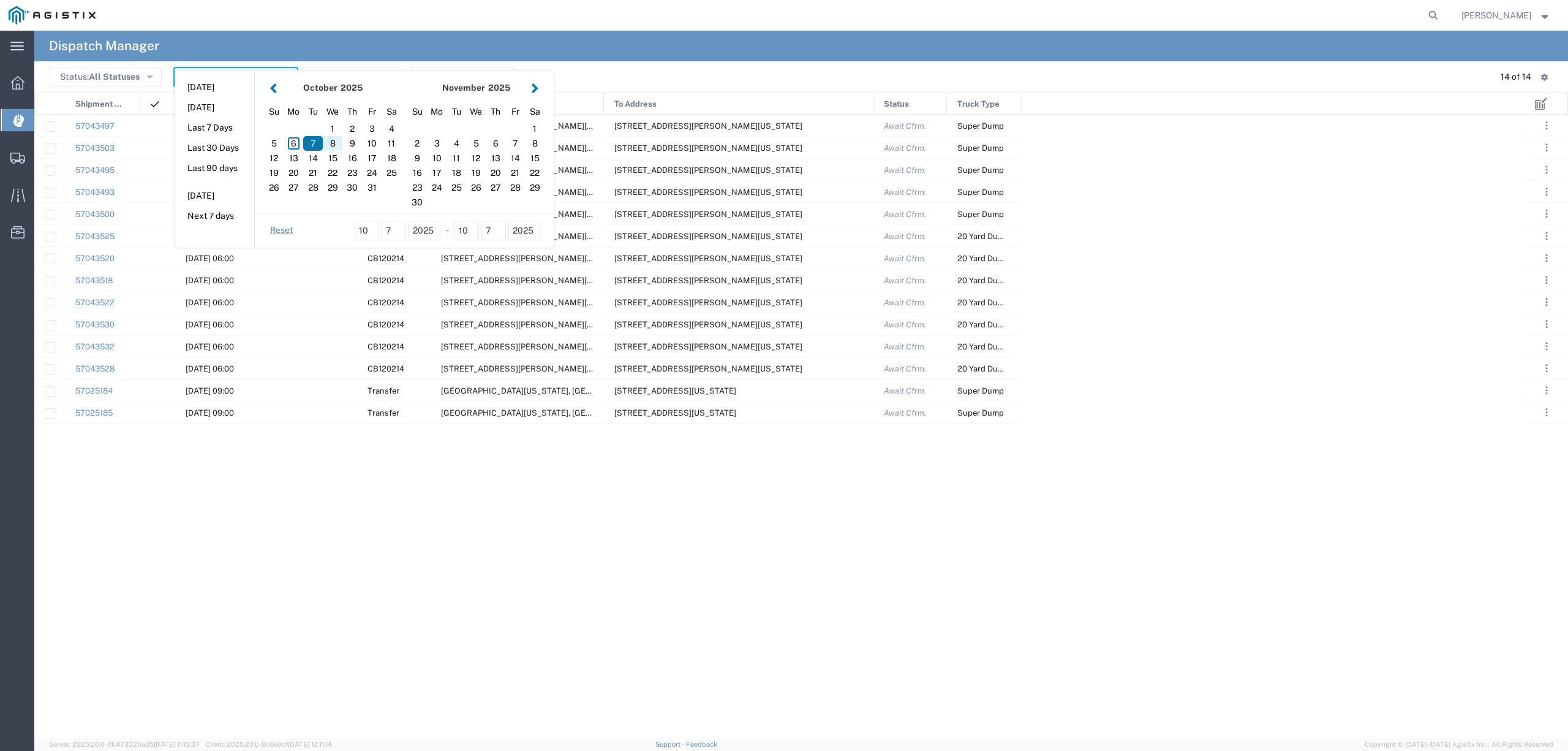
click at [335, 143] on div "8" at bounding box center [332, 143] width 20 height 15
type input "[DATE]"
type input "[DATE] - [DATE]"
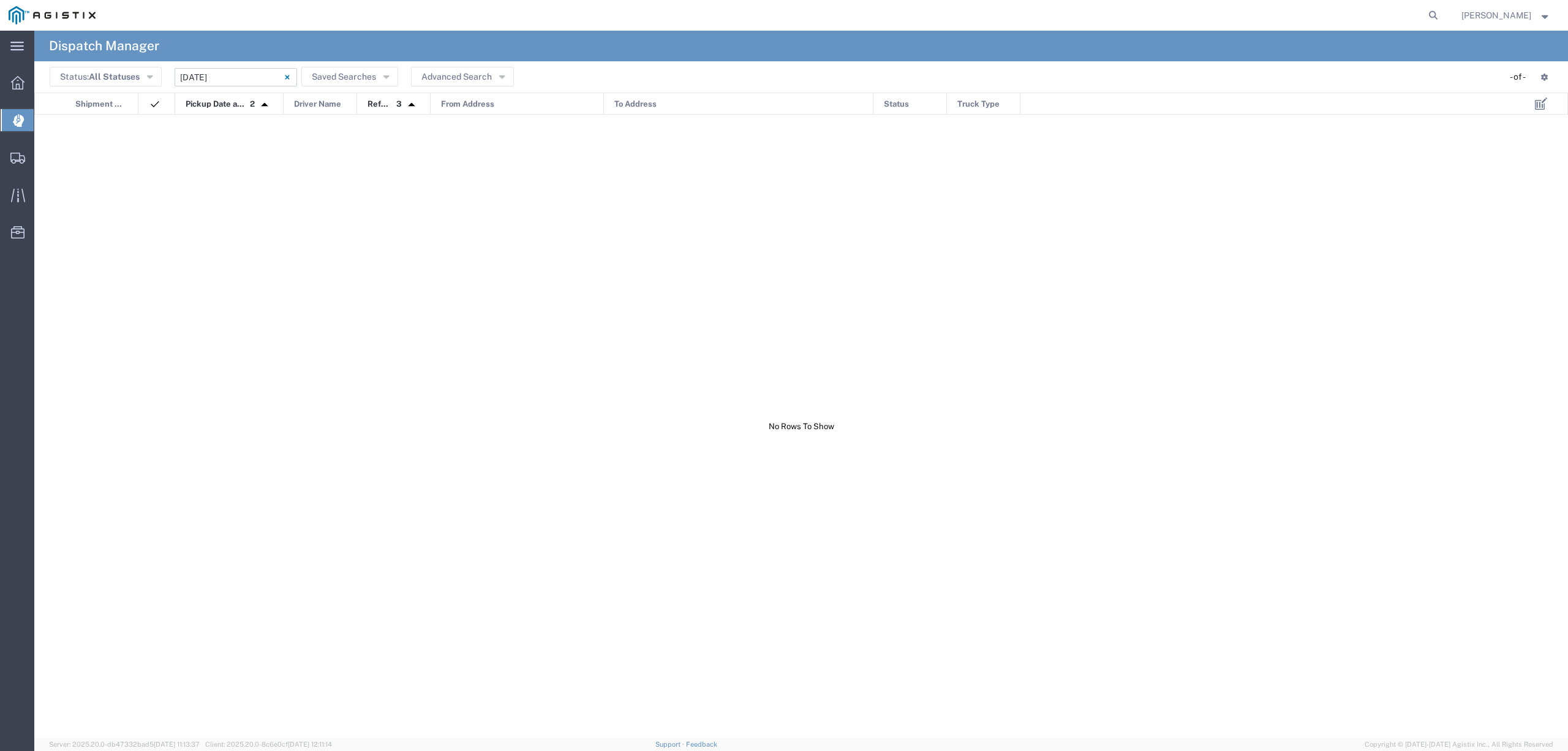
click at [221, 72] on input "[DATE] - [DATE]" at bounding box center [236, 77] width 123 height 18
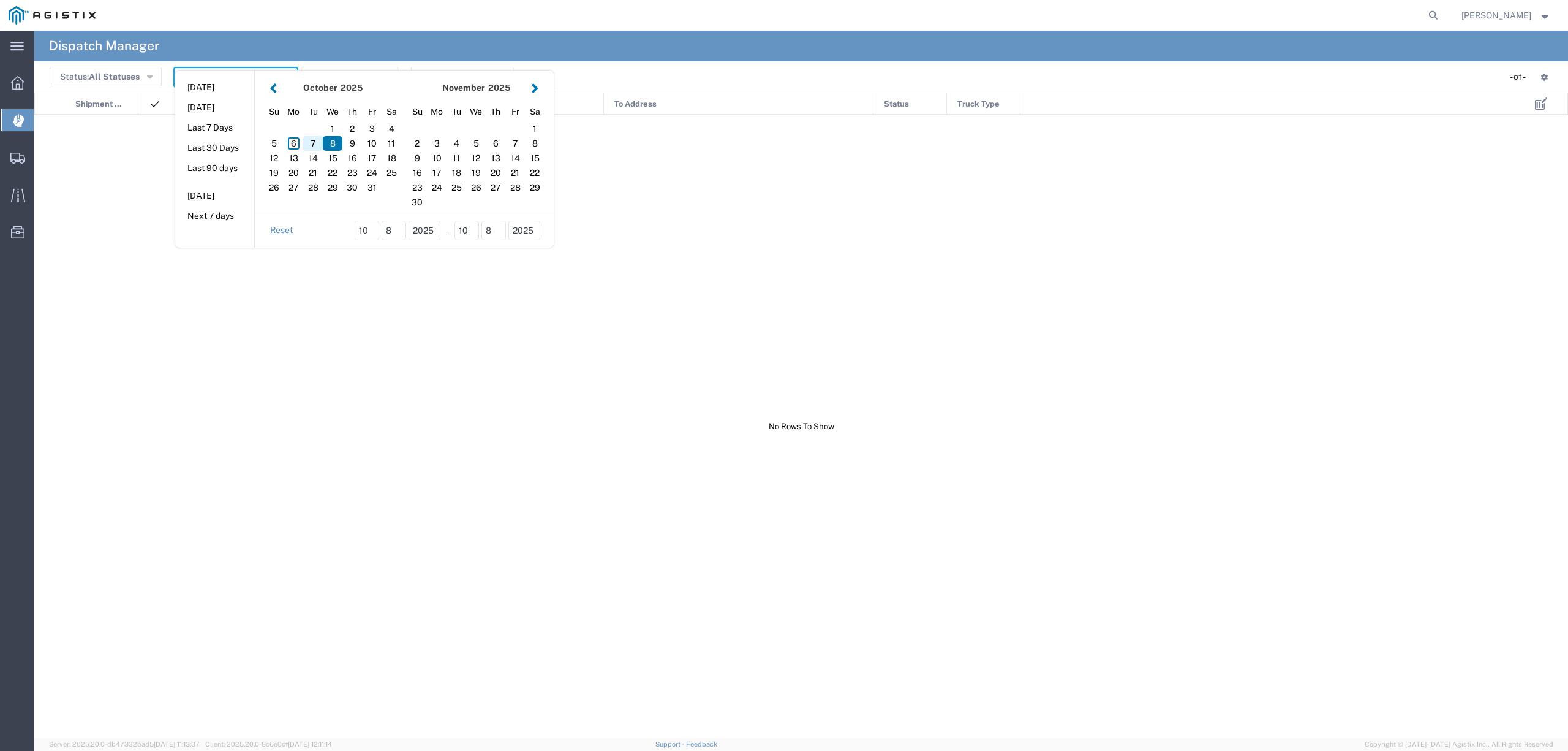
click at [319, 145] on div "7" at bounding box center [313, 143] width 20 height 15
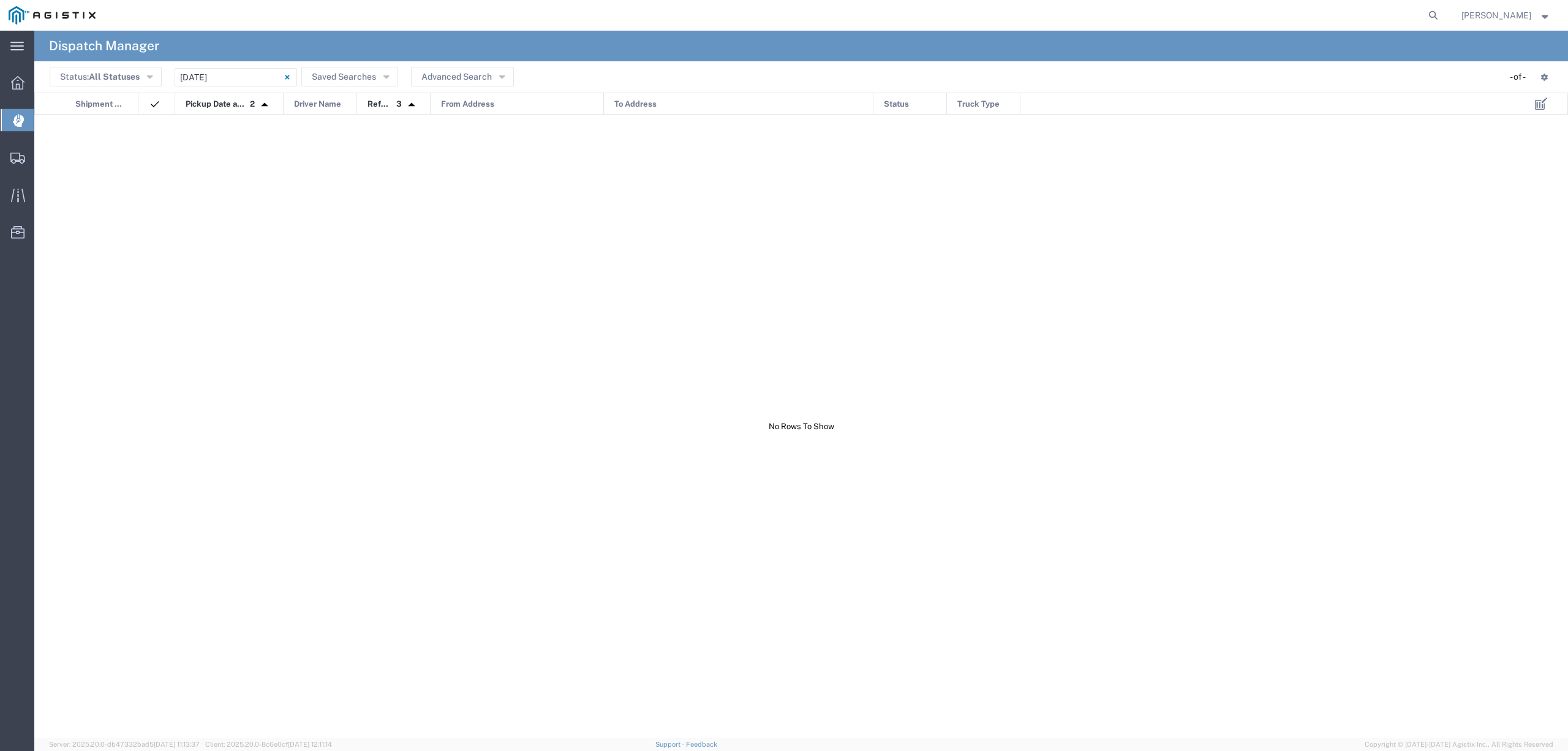
type input "[DATE]"
type input "[DATE] - [DATE]"
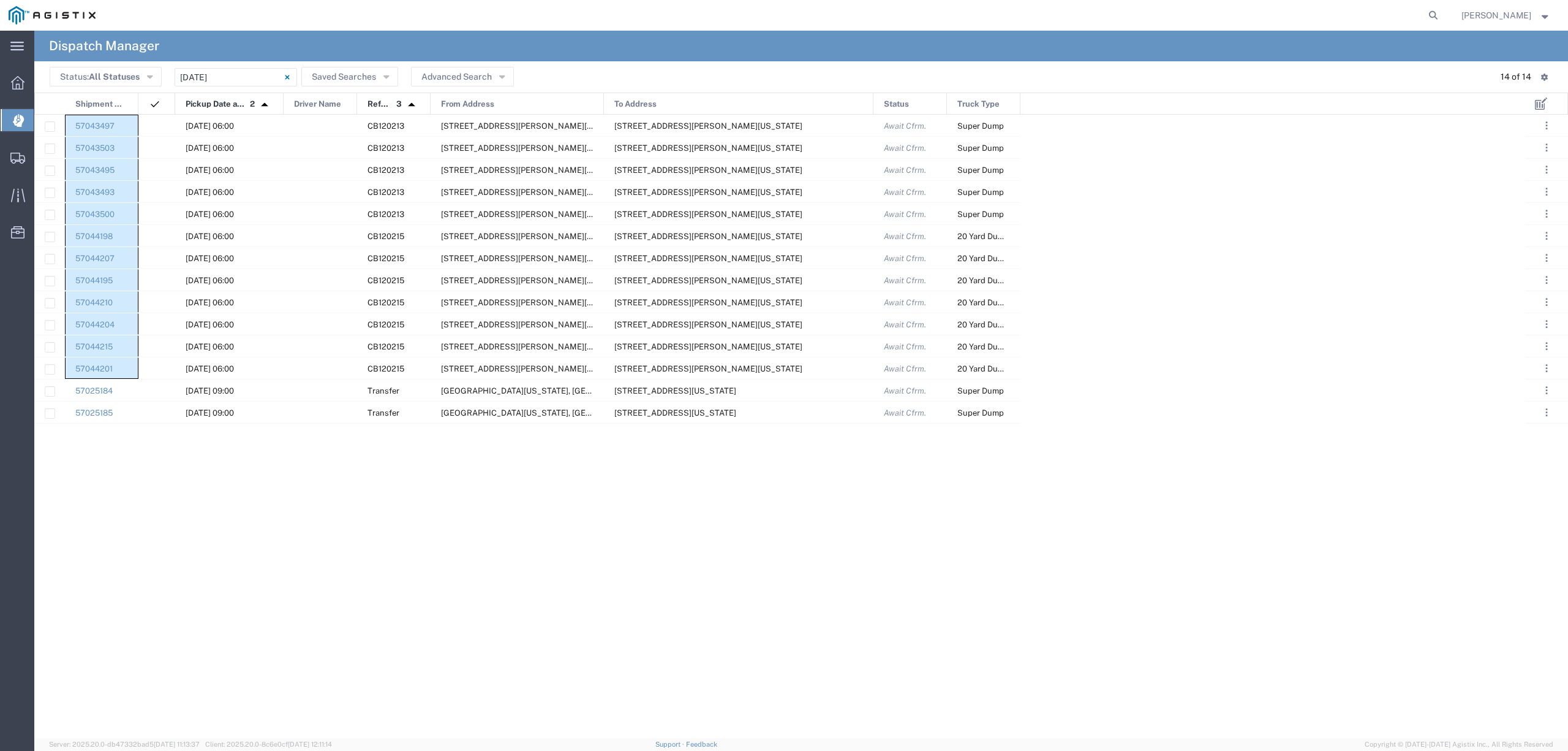
drag, startPoint x: 105, startPoint y: 116, endPoint x: 132, endPoint y: 366, distance: 251.5
click at [132, 366] on div "57043497 [DATE] 06:00 CB120213 [STREET_ADDRESS][PERSON_NAME][US_STATE] [STREET_…" at bounding box center [527, 269] width 987 height 309
